Goal: Use online tool/utility: Utilize a website feature to perform a specific function

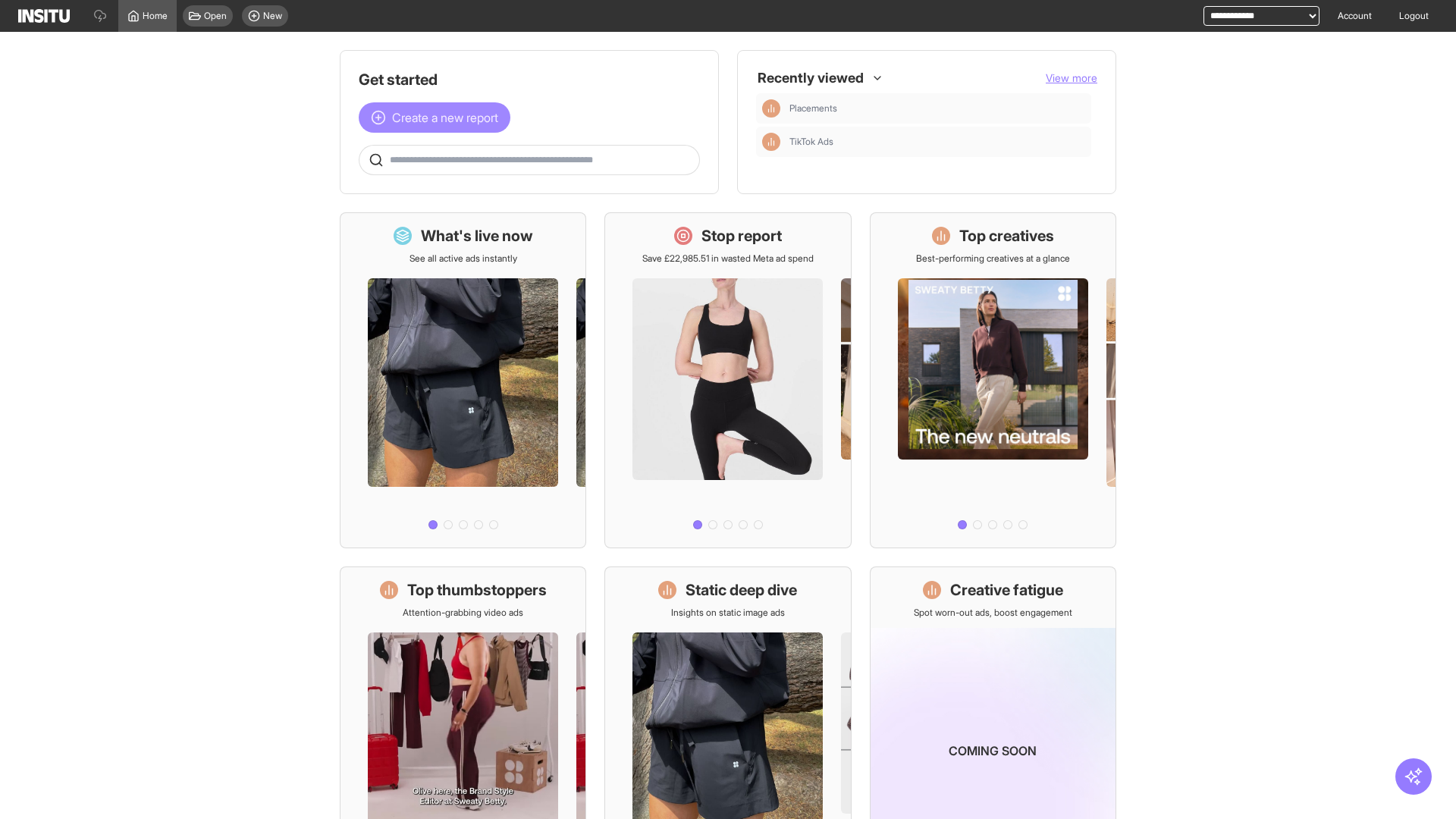
click at [438, 118] on span "Create a new report" at bounding box center [445, 117] width 107 height 18
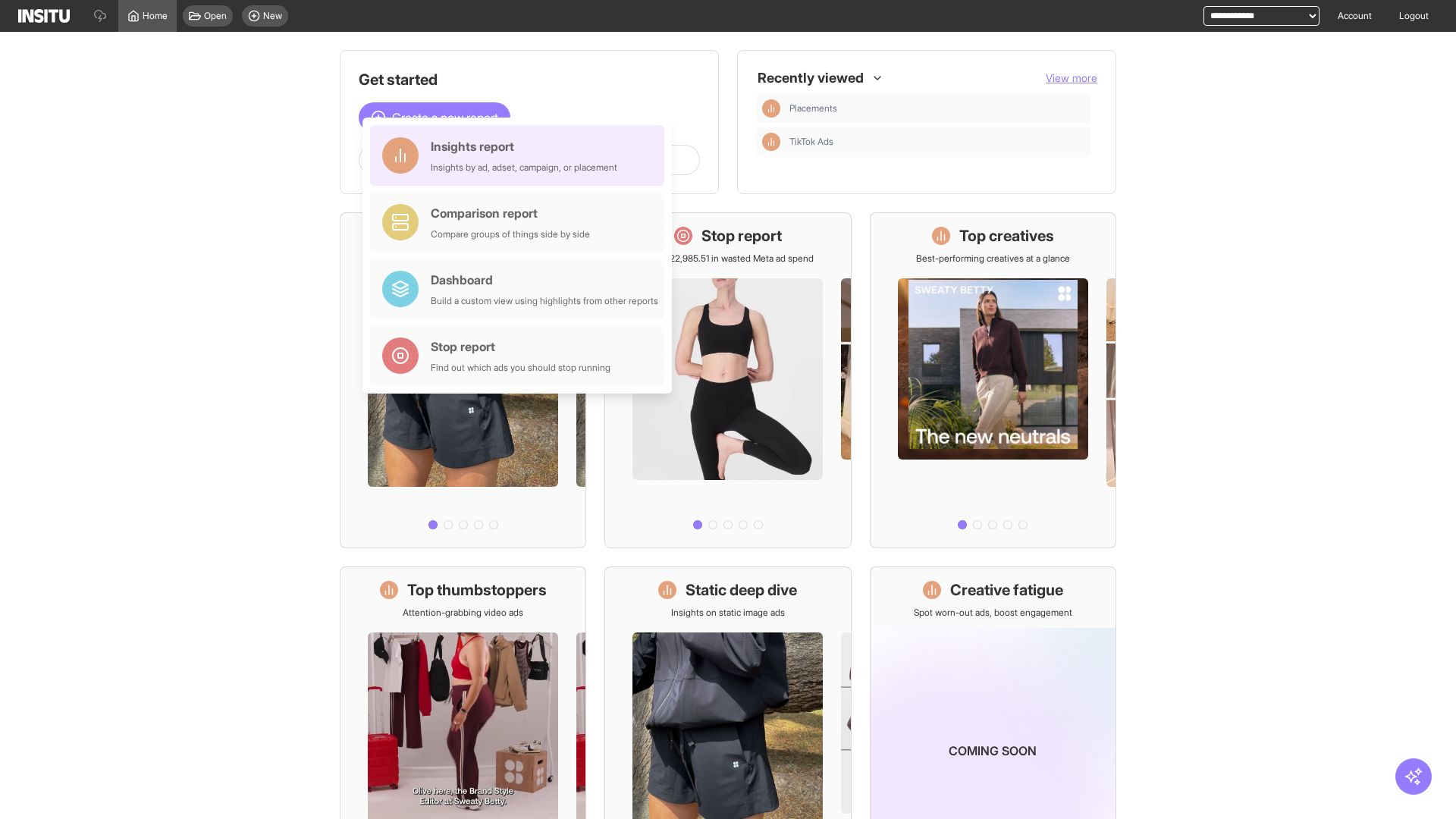
click at [521, 156] on div "Insights report Insights by ad, adset, campaign, or placement" at bounding box center [524, 155] width 186 height 36
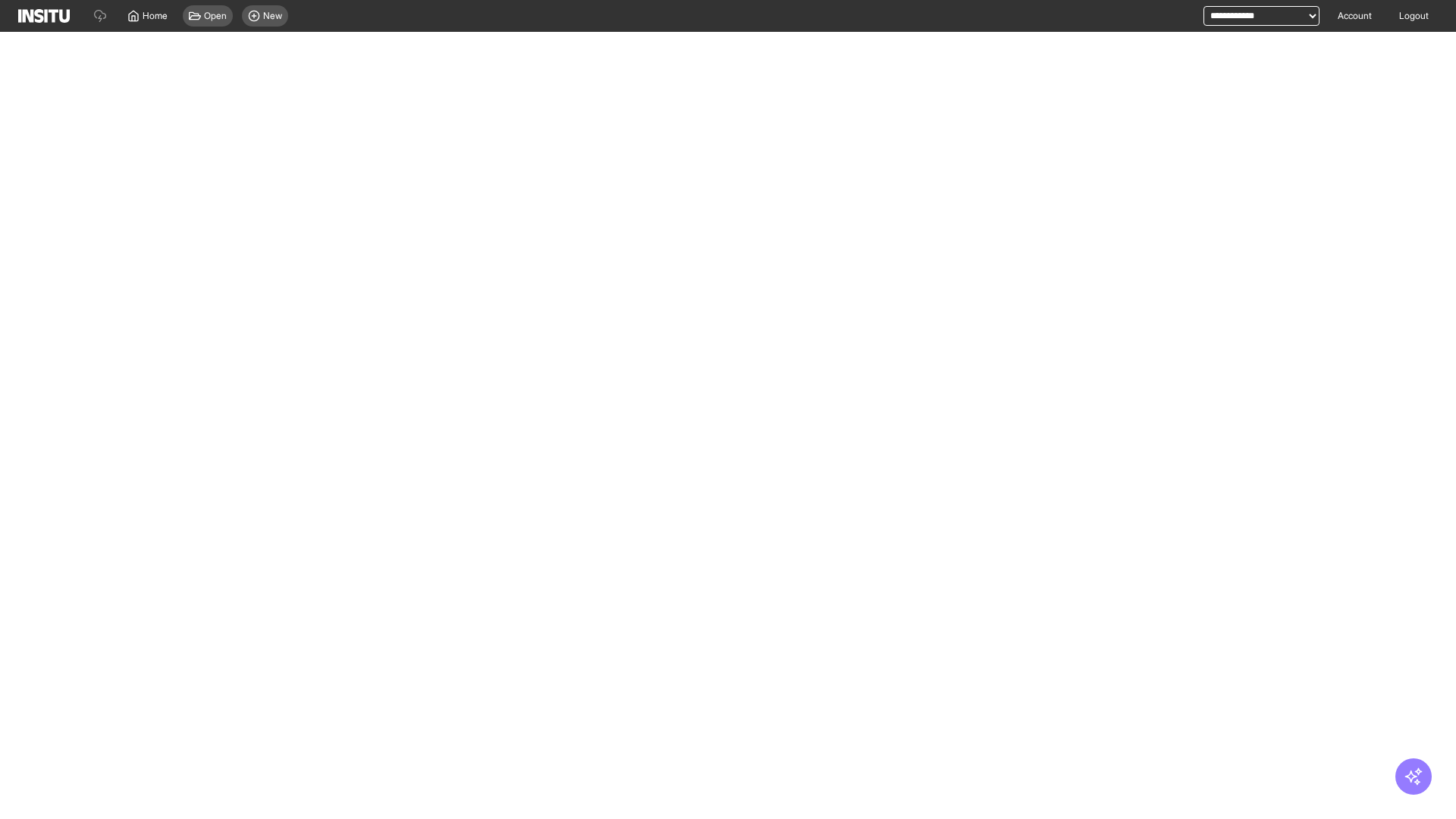
select select "**"
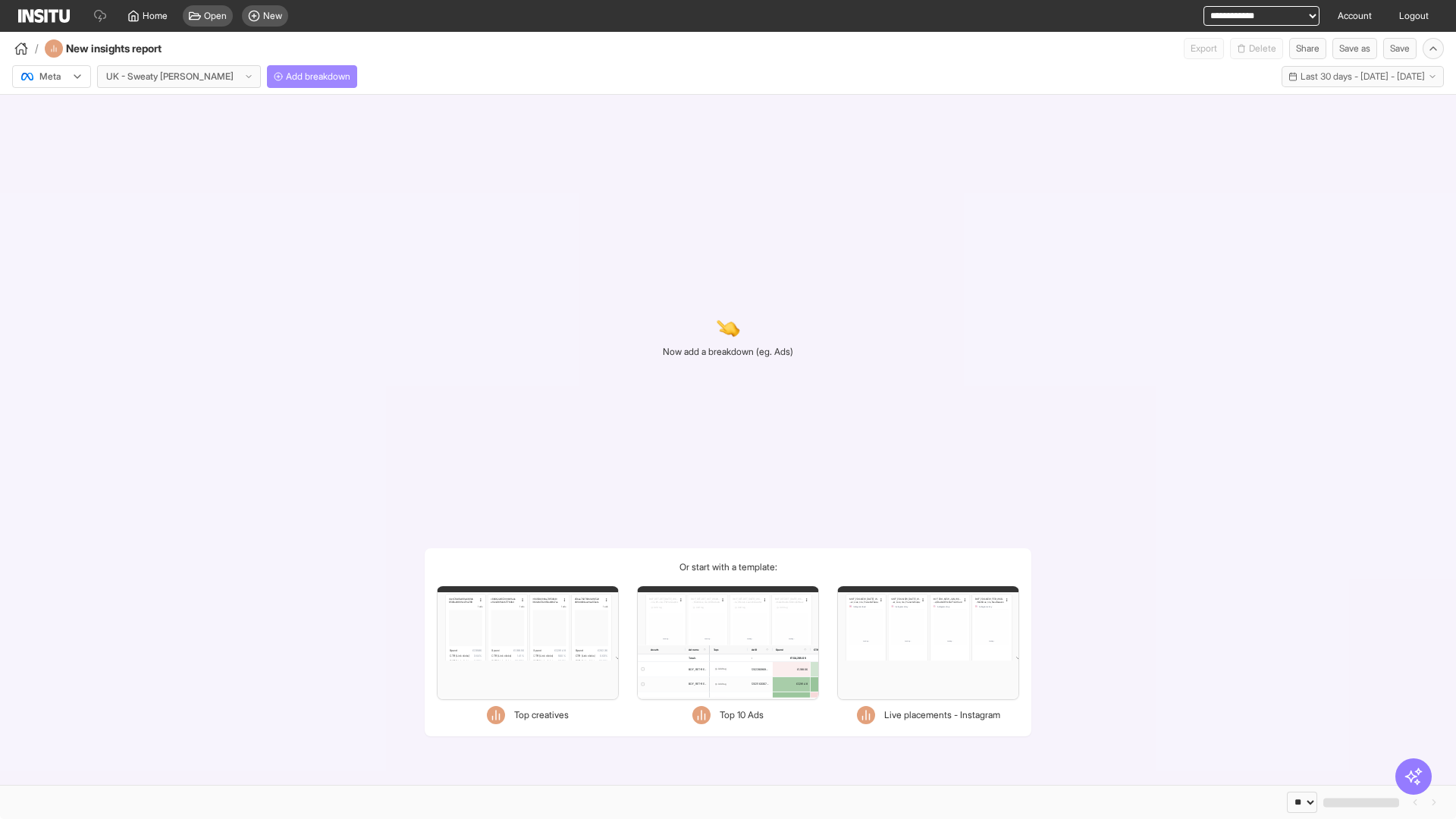
click at [286, 77] on span "Add breakdown" at bounding box center [319, 76] width 65 height 12
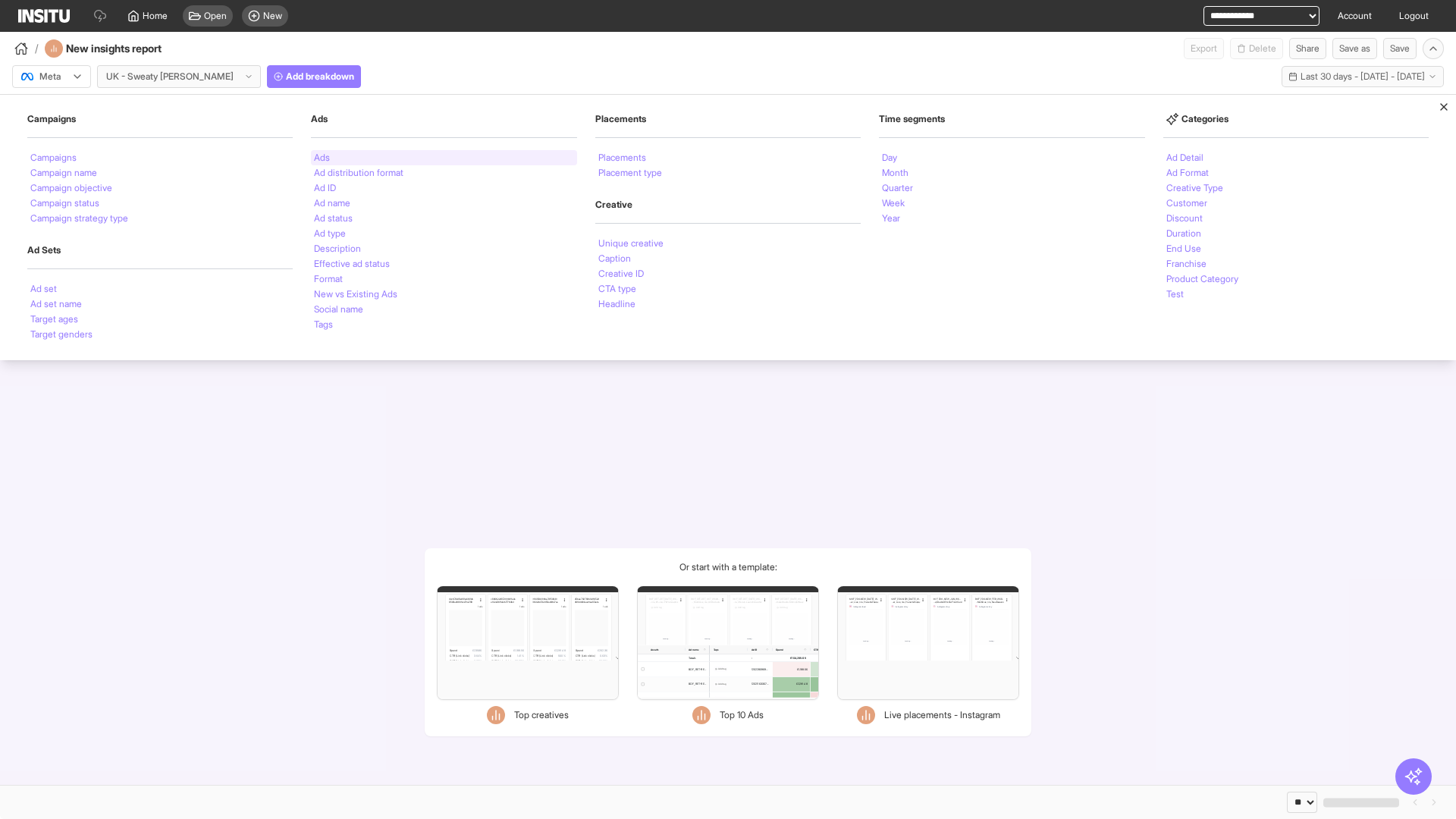
click at [321, 158] on li "Ads" at bounding box center [321, 158] width 16 height 10
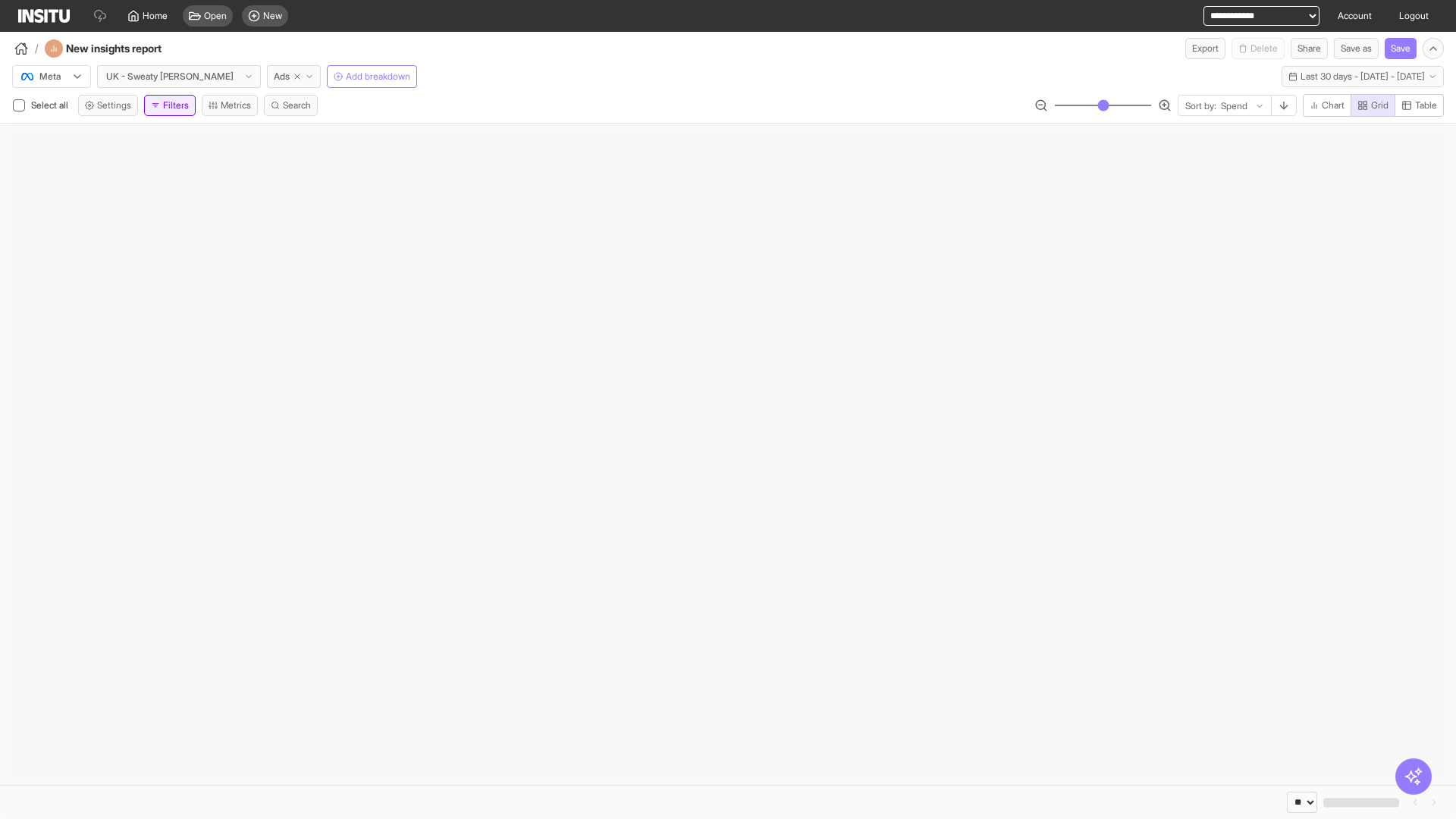
click at [173, 106] on button "Filters" at bounding box center [170, 106] width 51 height 21
